Goal: Complete application form

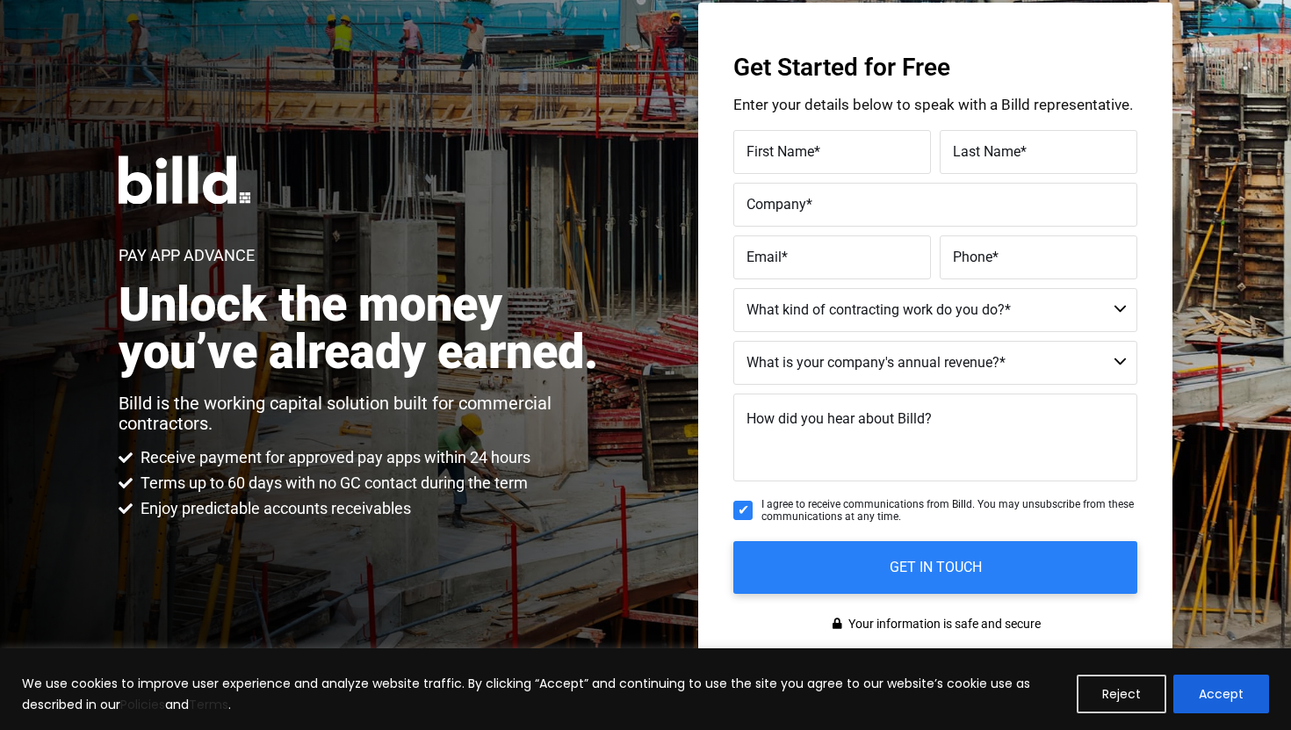
scroll to position [88, 0]
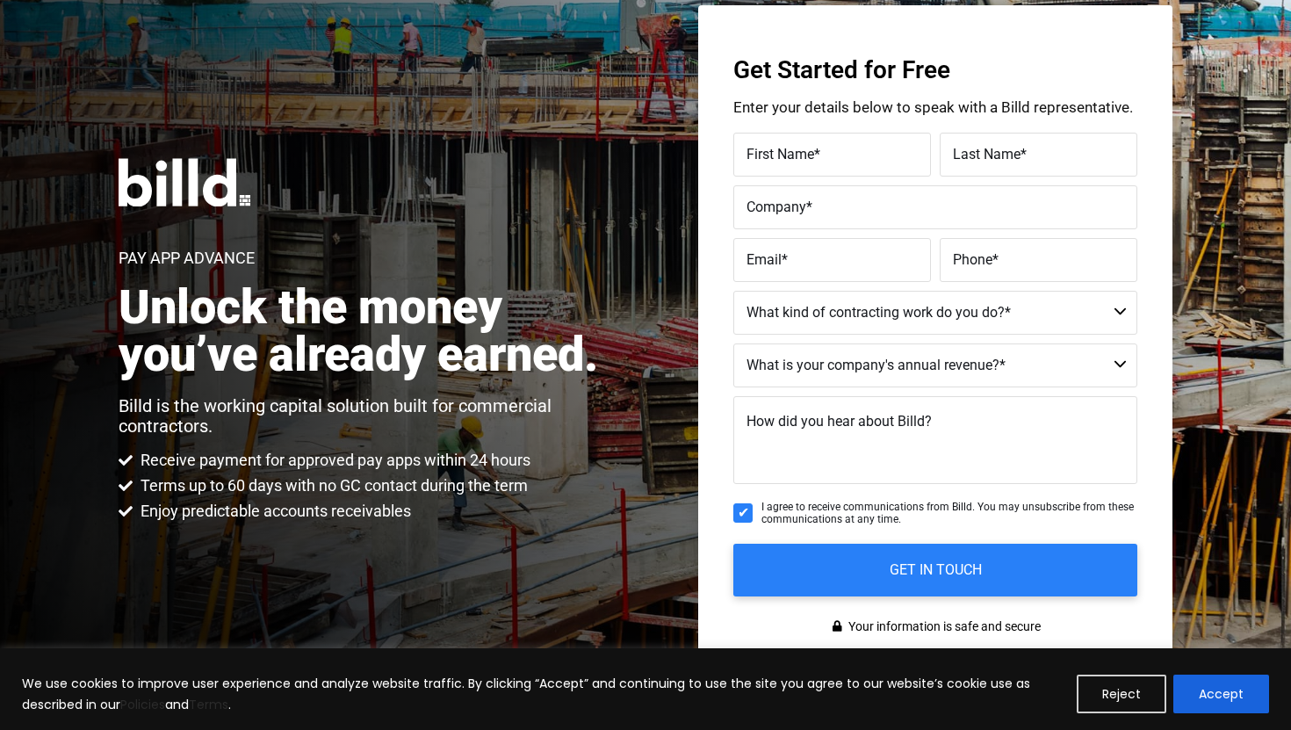
click at [896, 139] on div "First Name *" at bounding box center [834, 155] width 202 height 44
type input "[PERSON_NAME]"
type input "[EMAIL_ADDRESS][DOMAIN_NAME]"
click at [878, 205] on label "Company *" at bounding box center [935, 207] width 378 height 25
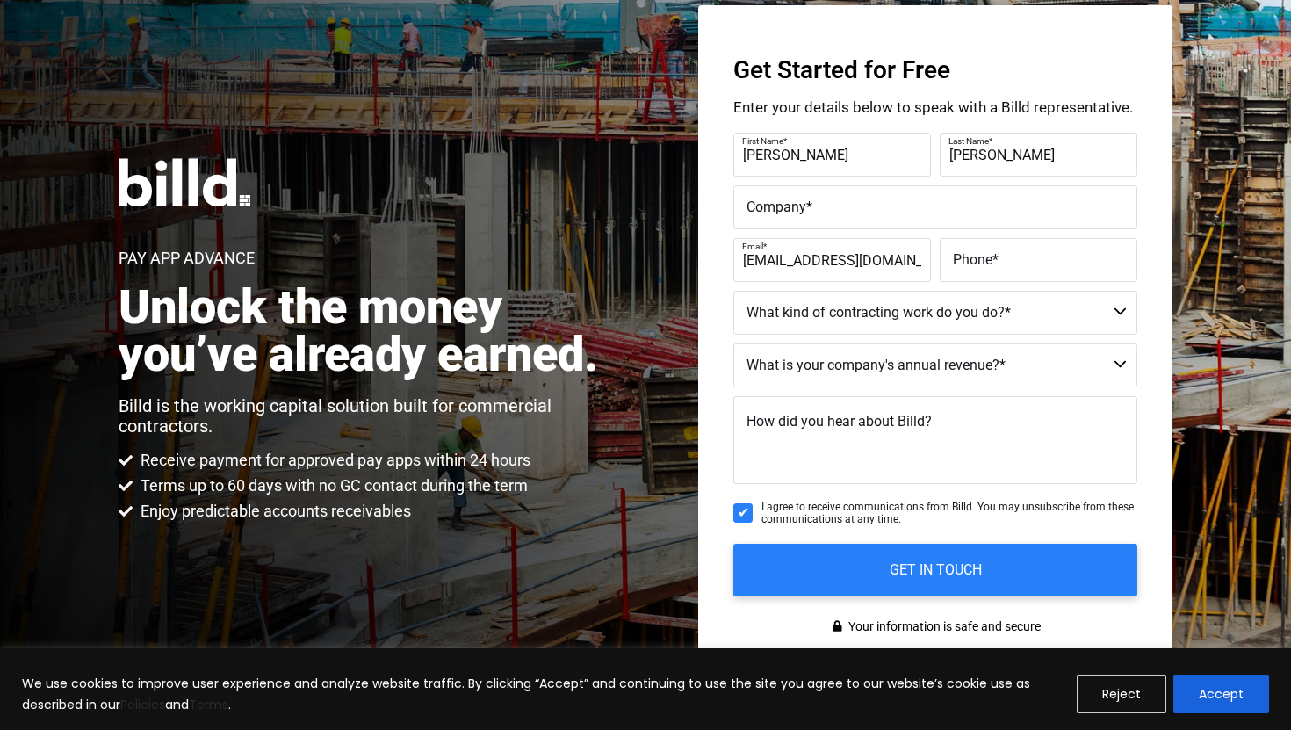
click at [878, 205] on input "Company *" at bounding box center [935, 207] width 404 height 44
type input "Barragan Construction"
type input "(602) 316-2161"
click at [893, 311] on select "Commercial Commercial and Residential Residential Not a Contractor" at bounding box center [935, 313] width 404 height 44
select select "Commercial and Residential"
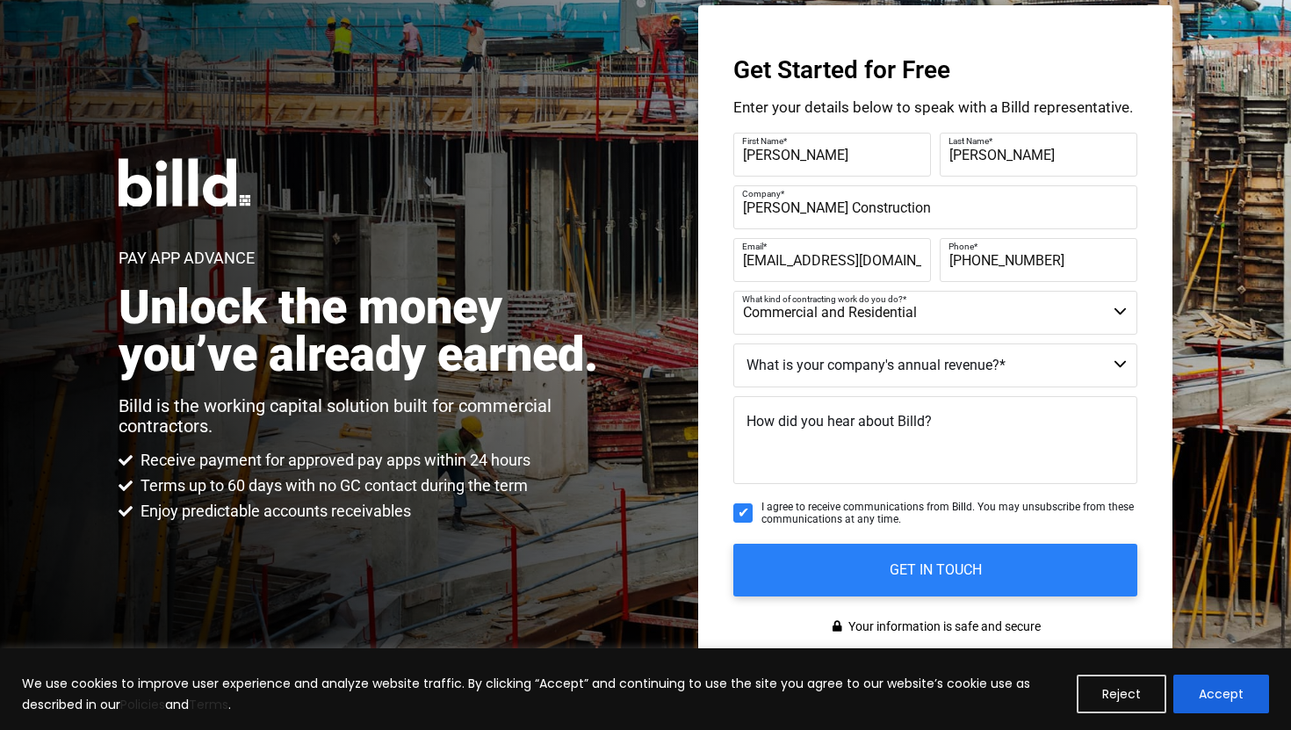
click at [733, 291] on select "Commercial Commercial and Residential Residential Not a Contractor" at bounding box center [935, 313] width 404 height 44
click at [880, 371] on select "$40M + $25M - $40M $8M - $25M $4M - $8M $2M - $4M $1M - $2M Less than $1M" at bounding box center [935, 365] width 404 height 44
select select "$1M - $2M"
click at [733, 343] on select "$40M + $25M - $40M $8M - $25M $4M - $8M $2M - $4M $1M - $2M Less than $1M" at bounding box center [935, 365] width 404 height 44
click at [896, 366] on select "$40M + $25M - $40M $8M - $25M $4M - $8M $2M - $4M $1M - $2M Less than $1M" at bounding box center [935, 365] width 404 height 44
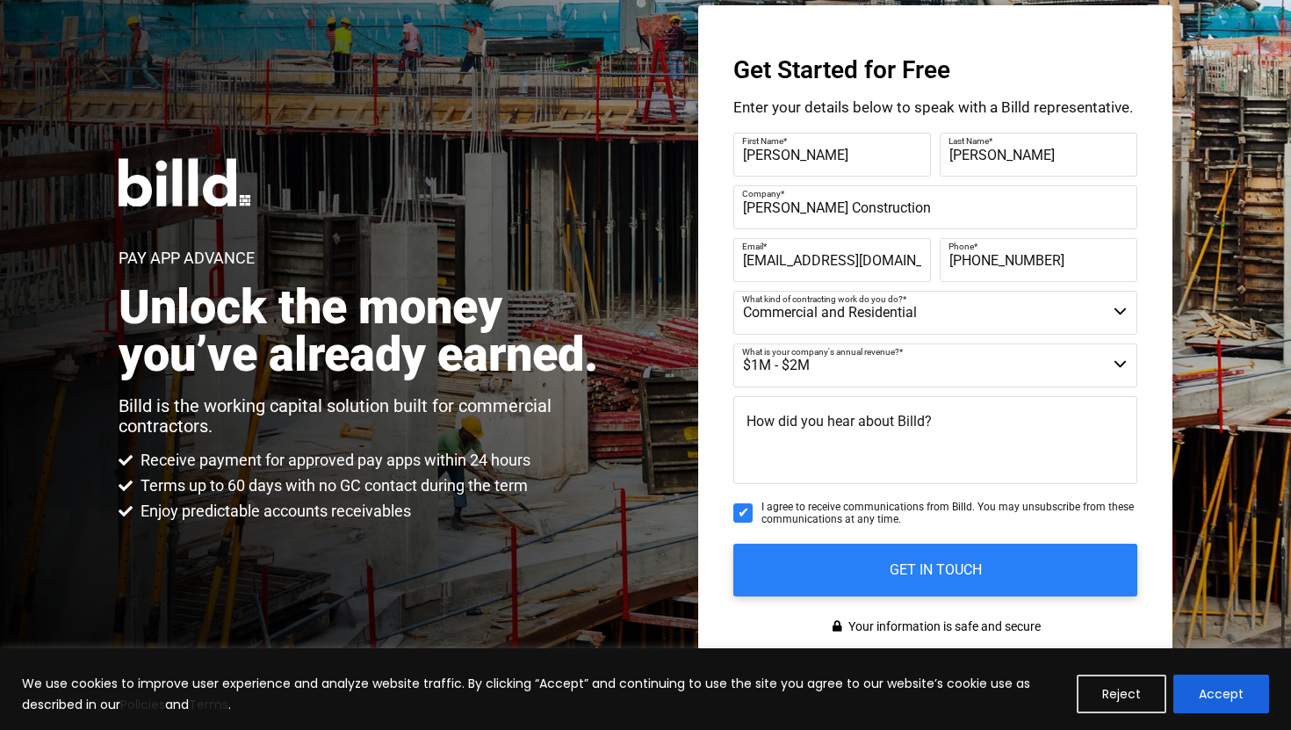
click at [733, 343] on select "$40M + $25M - $40M $8M - $25M $4M - $8M $2M - $4M $1M - $2M Less than $1M" at bounding box center [935, 365] width 404 height 44
click at [858, 421] on span "How did you hear about Billd?" at bounding box center [838, 421] width 185 height 17
click at [858, 421] on textarea "How did you hear about Billd?" at bounding box center [935, 440] width 404 height 88
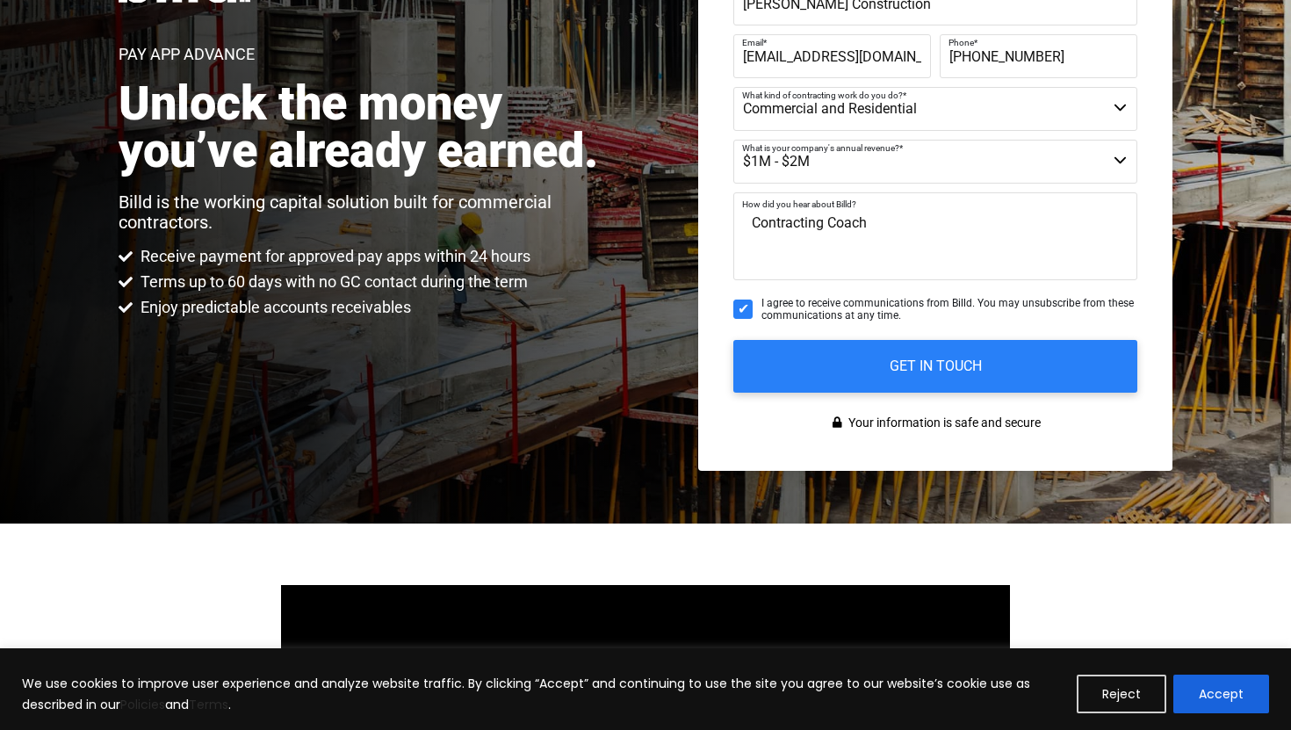
scroll to position [291, 0]
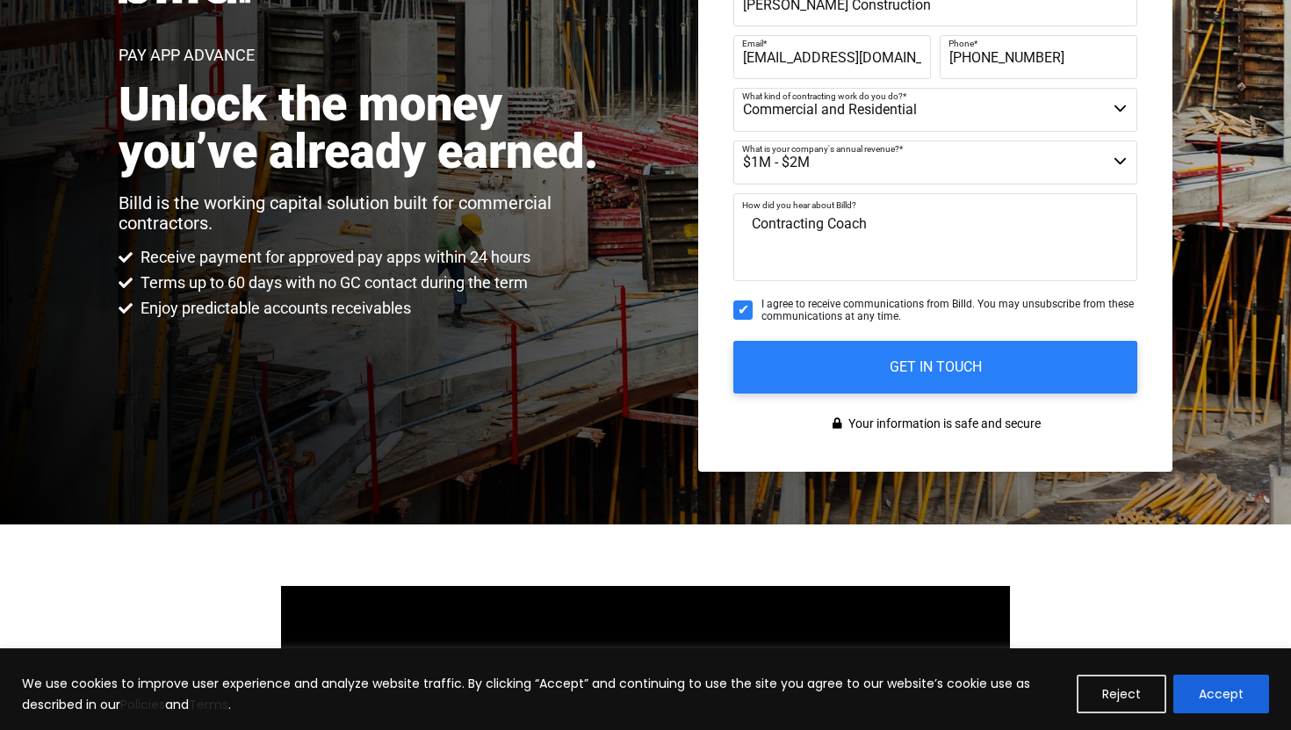
type textarea "Contracting Coach"
click at [922, 169] on select "$40M + $25M - $40M $8M - $25M $4M - $8M $2M - $4M $1M - $2M Less than $1M" at bounding box center [935, 162] width 404 height 44
select select "Less than $1M"
click at [733, 140] on select "$40M + $25M - $40M $8M - $25M $4M - $8M $2M - $4M $1M - $2M Less than $1M" at bounding box center [935, 162] width 404 height 44
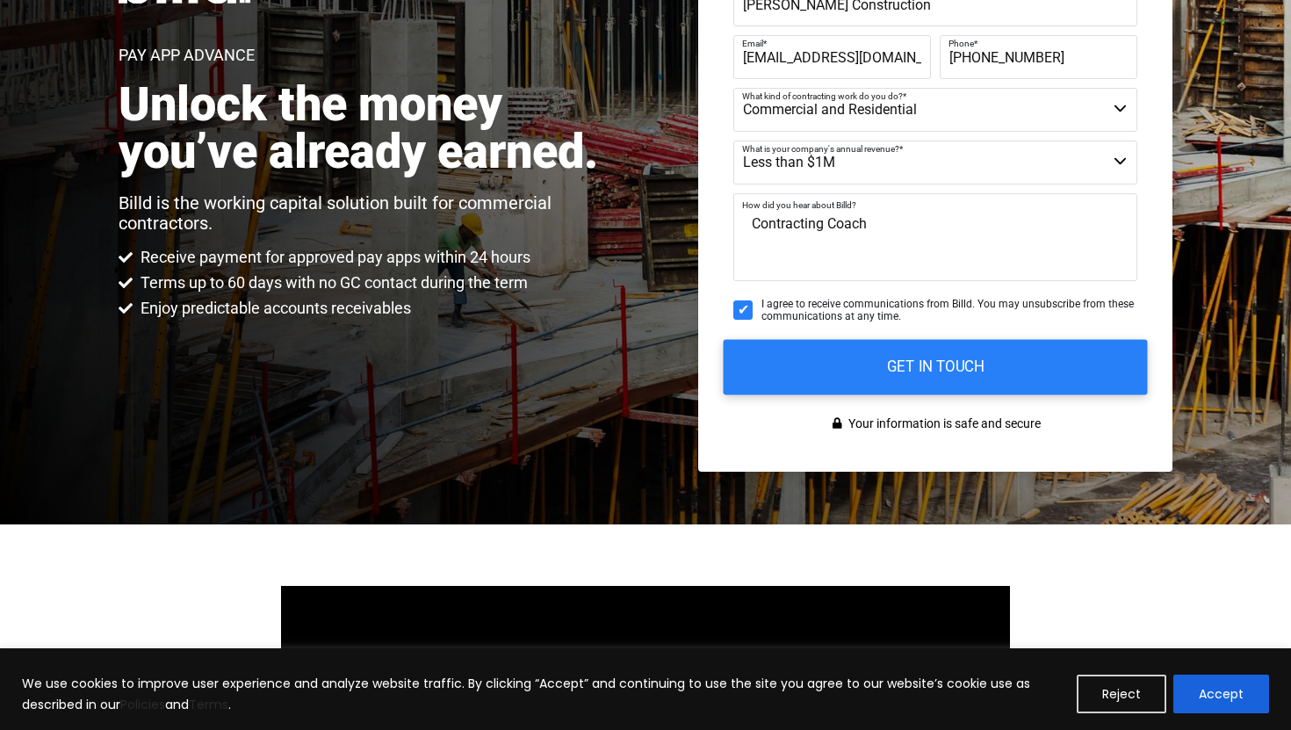
click at [867, 375] on input "GET IN TOUCH" at bounding box center [935, 366] width 424 height 55
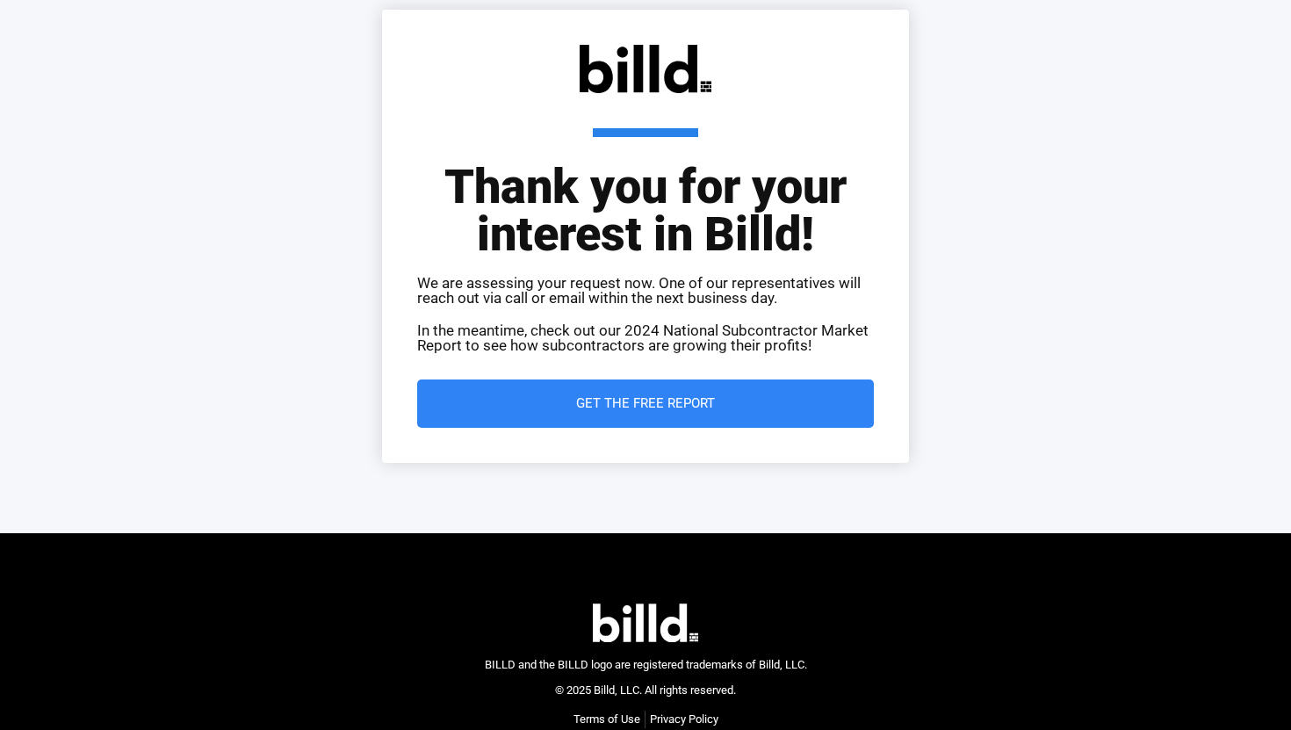
scroll to position [64, 0]
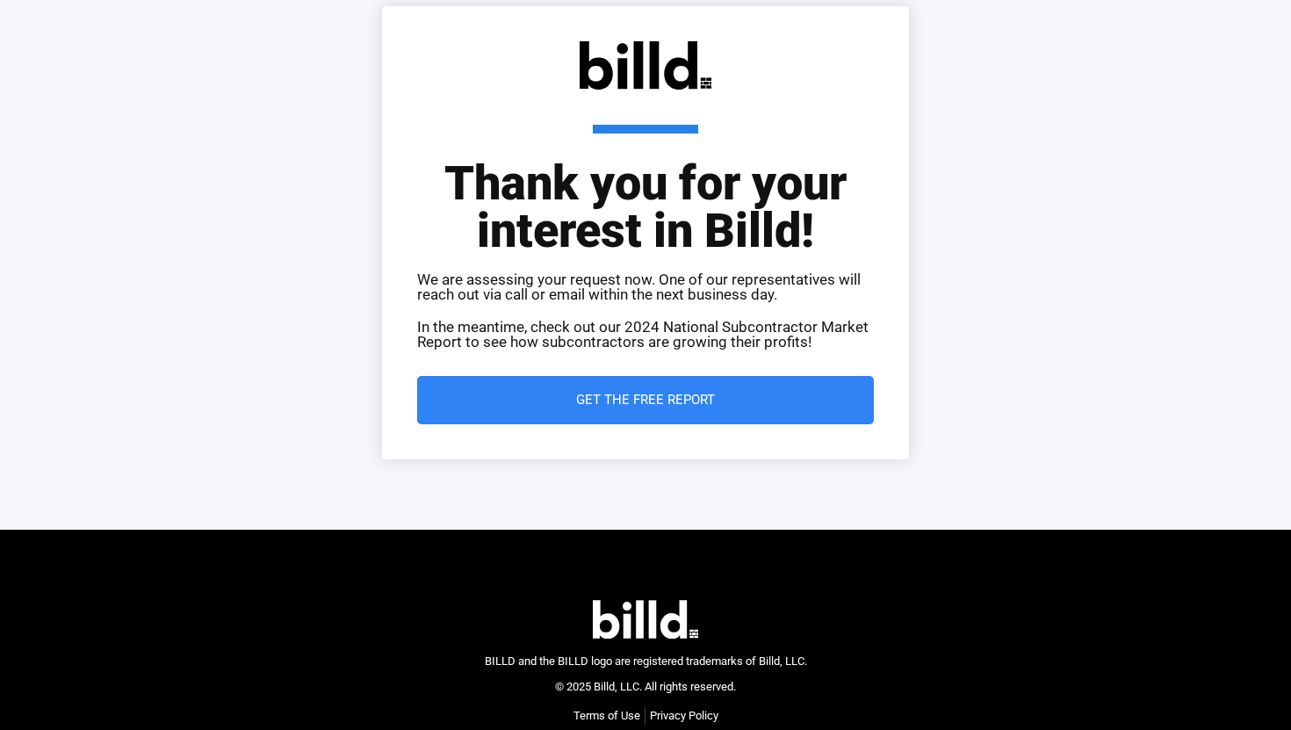
click at [743, 400] on span "Get the Free Report" at bounding box center [645, 399] width 386 height 13
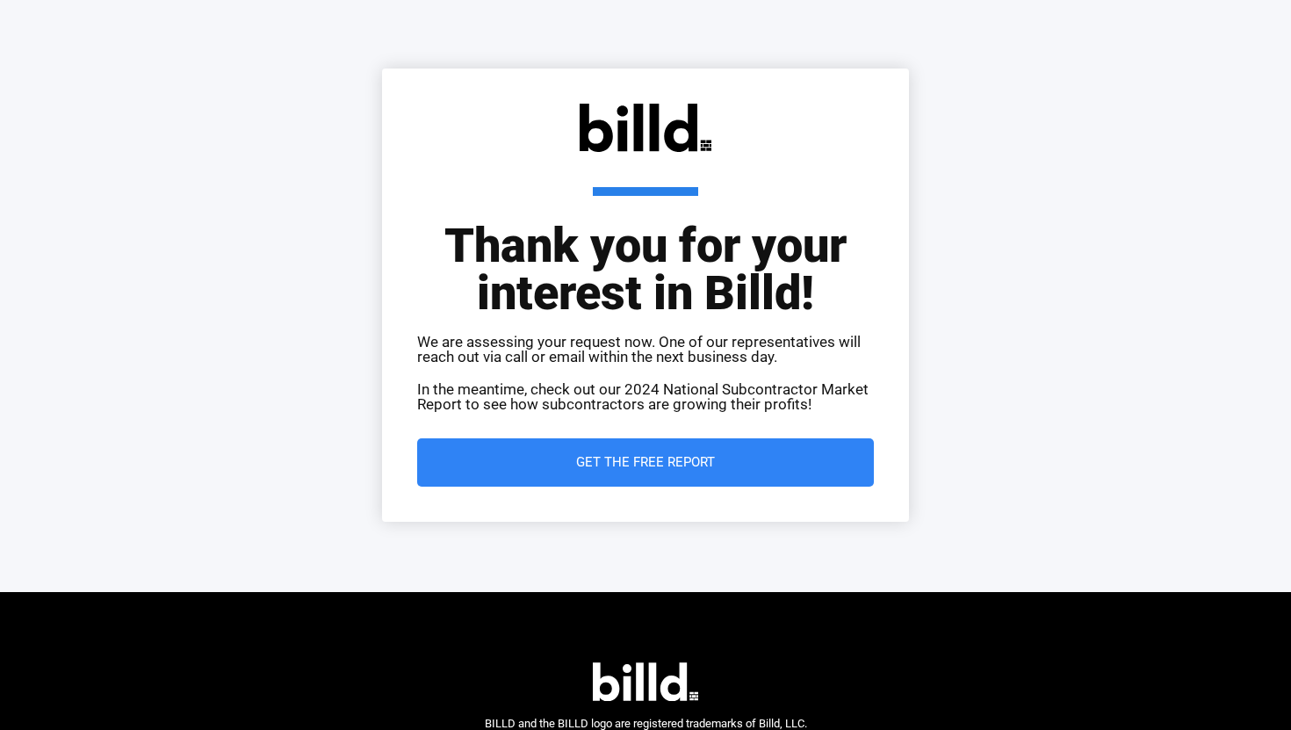
scroll to position [0, 0]
